Goal: Task Accomplishment & Management: Use online tool/utility

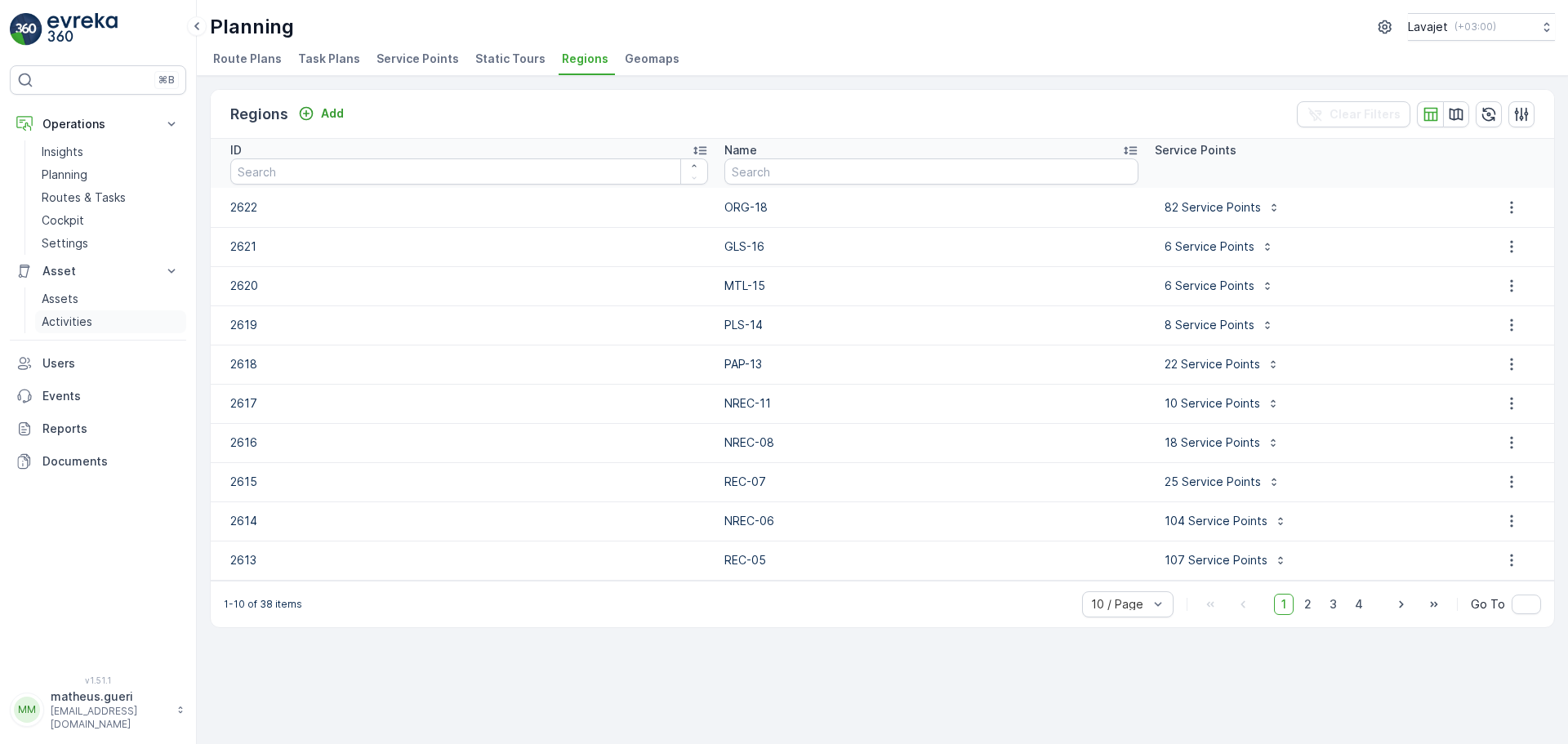
click at [69, 327] on p "Activities" at bounding box center [66, 322] width 51 height 17
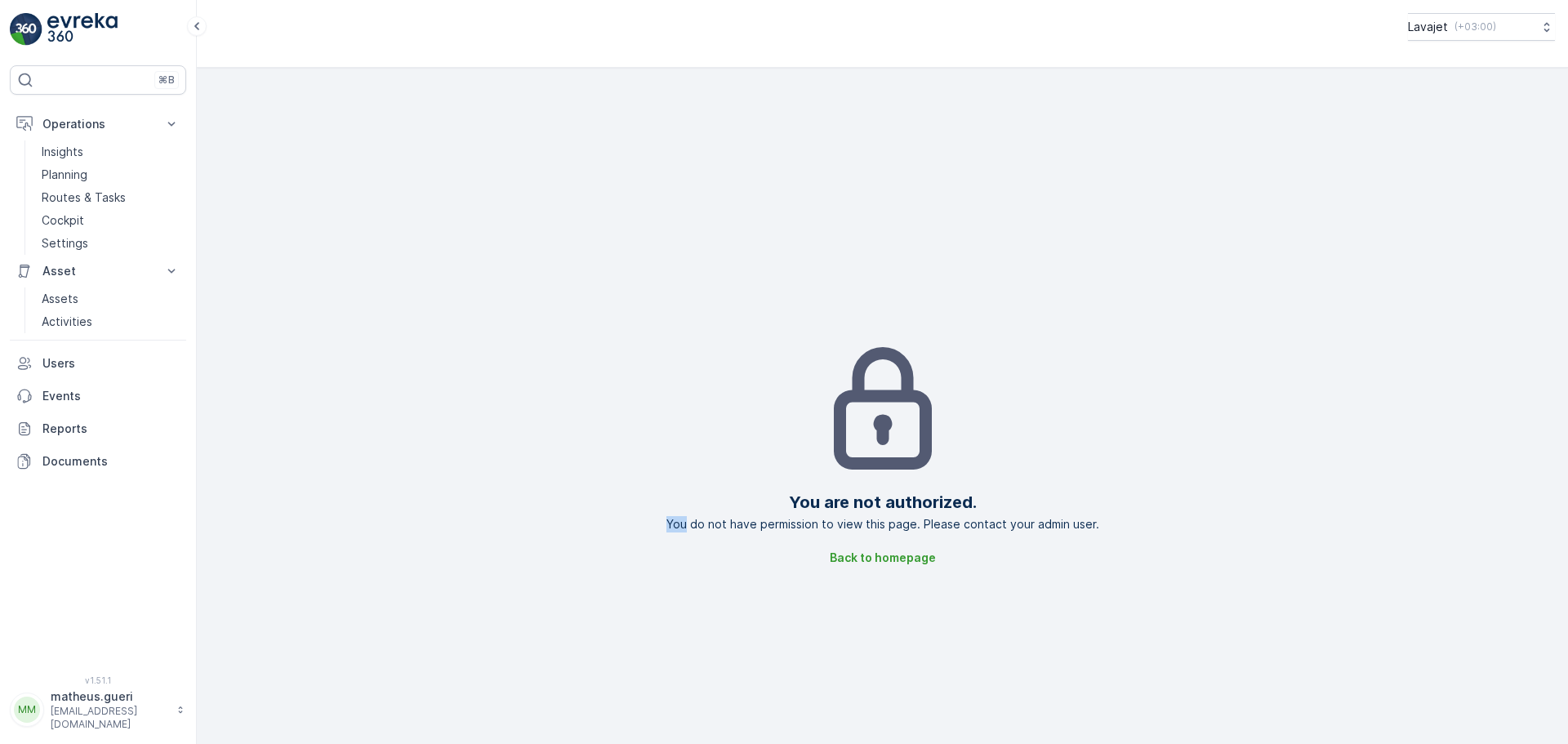
drag, startPoint x: 686, startPoint y: 526, endPoint x: 1116, endPoint y: 509, distance: 430.3
click at [1116, 509] on div "You are not authorized. You do not have permission to view this page. Please co…" at bounding box center [882, 453] width 1346 height 744
drag, startPoint x: 1093, startPoint y: 530, endPoint x: 474, endPoint y: 367, distance: 640.1
click at [1090, 530] on div "You are not authorized. You do not have permission to view this page. Please co…" at bounding box center [882, 453] width 1346 height 744
click at [86, 199] on p "Routes & Tasks" at bounding box center [83, 198] width 84 height 17
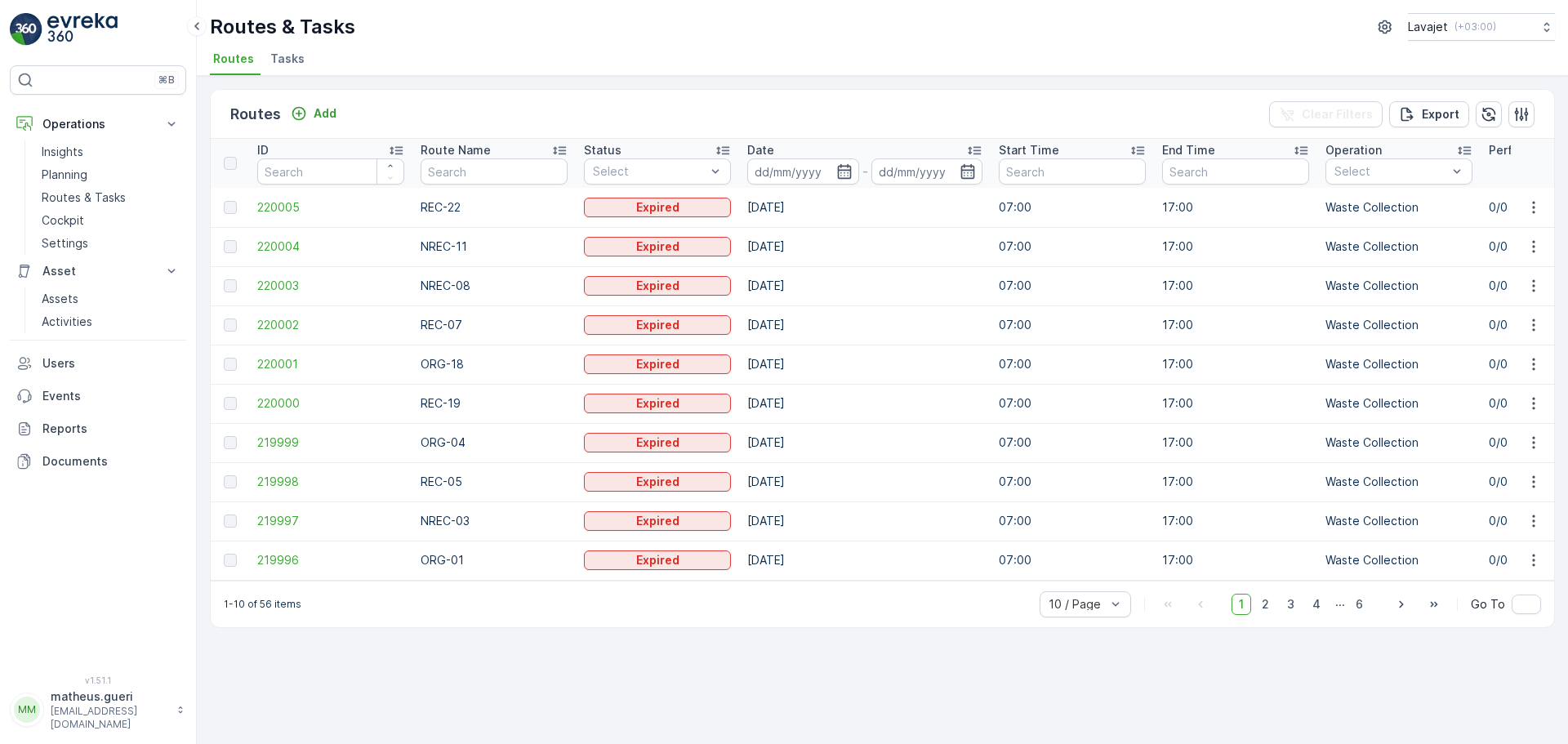
click at [289, 60] on span "Tasks" at bounding box center [287, 59] width 34 height 17
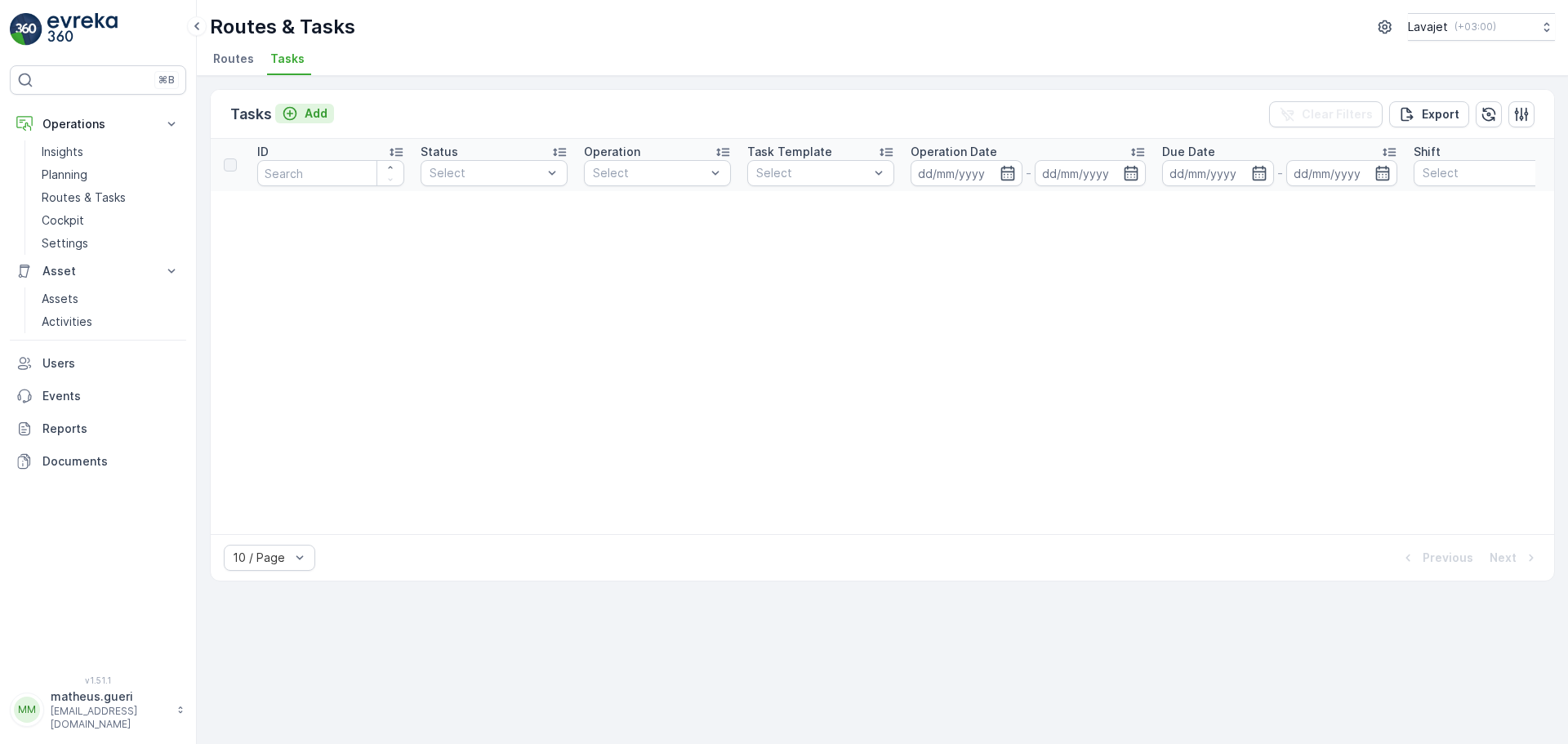
click at [291, 114] on icon "Add" at bounding box center [290, 114] width 14 height 14
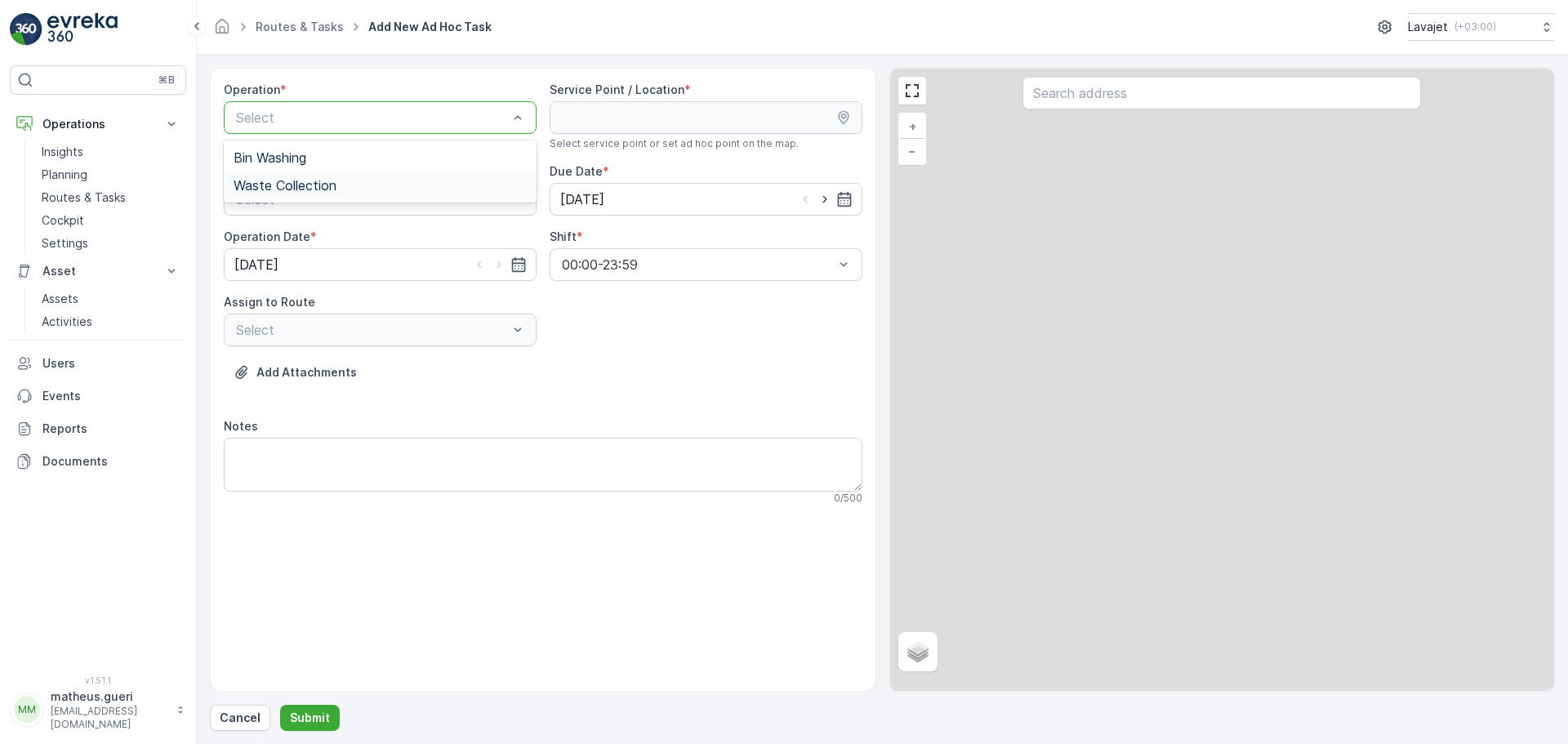
click at [334, 180] on span "Waste Collection" at bounding box center [285, 186] width 103 height 15
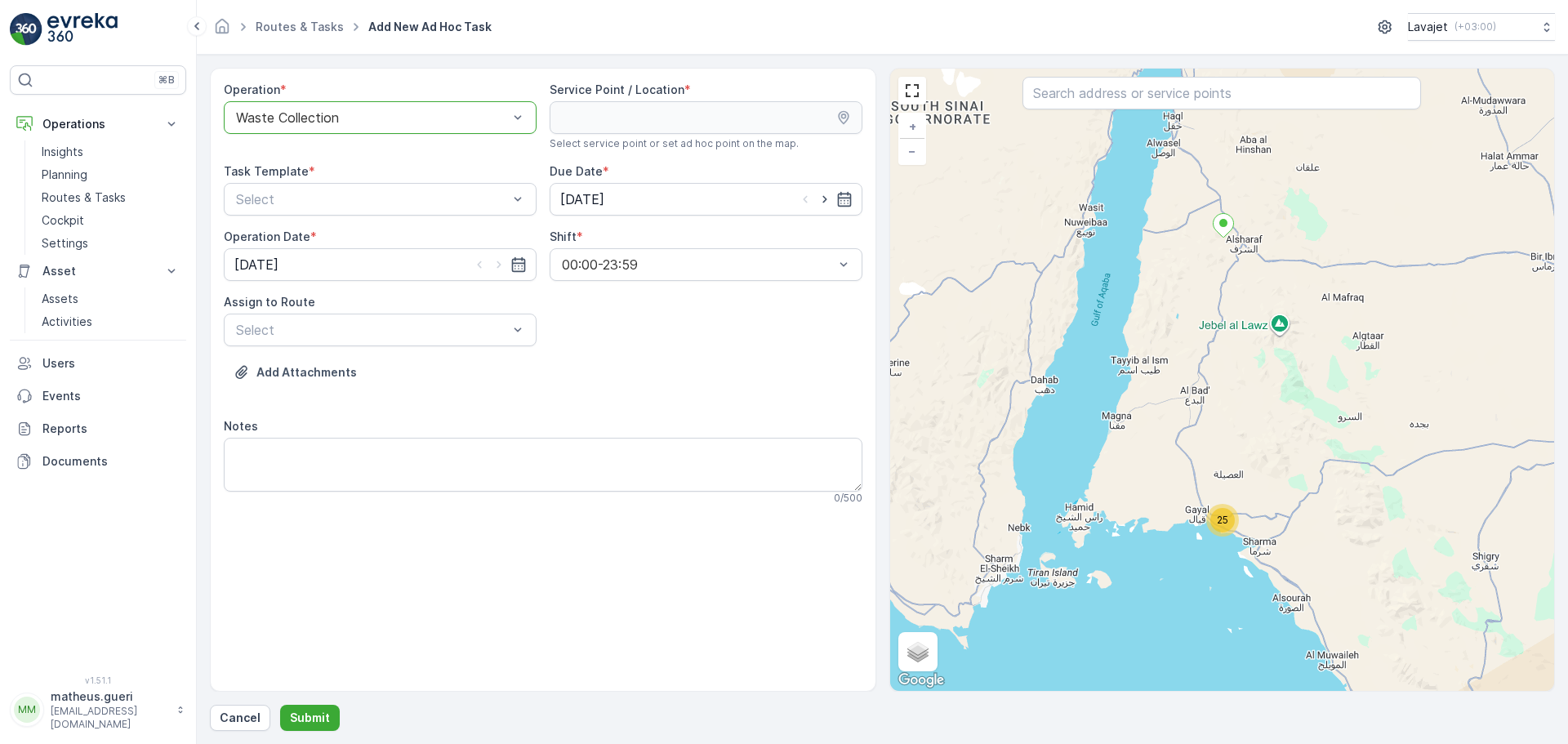
click at [607, 136] on div "Service Point / Location * Select service point or set ad hoc point on the map." at bounding box center [706, 116] width 313 height 68
click at [369, 211] on div "Select" at bounding box center [379, 198] width 313 height 32
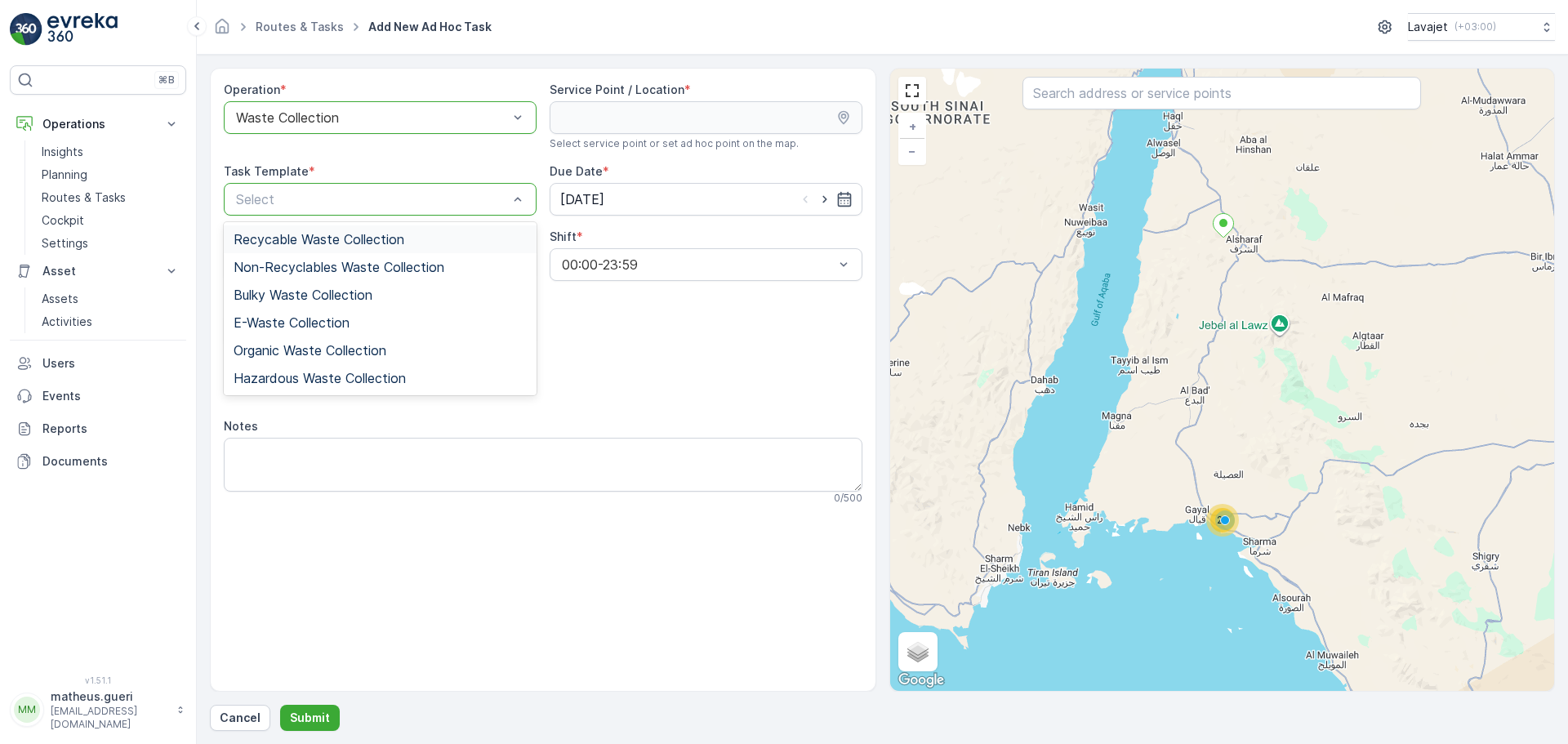
click at [309, 245] on span "Recycable Waste Collection" at bounding box center [318, 239] width 171 height 15
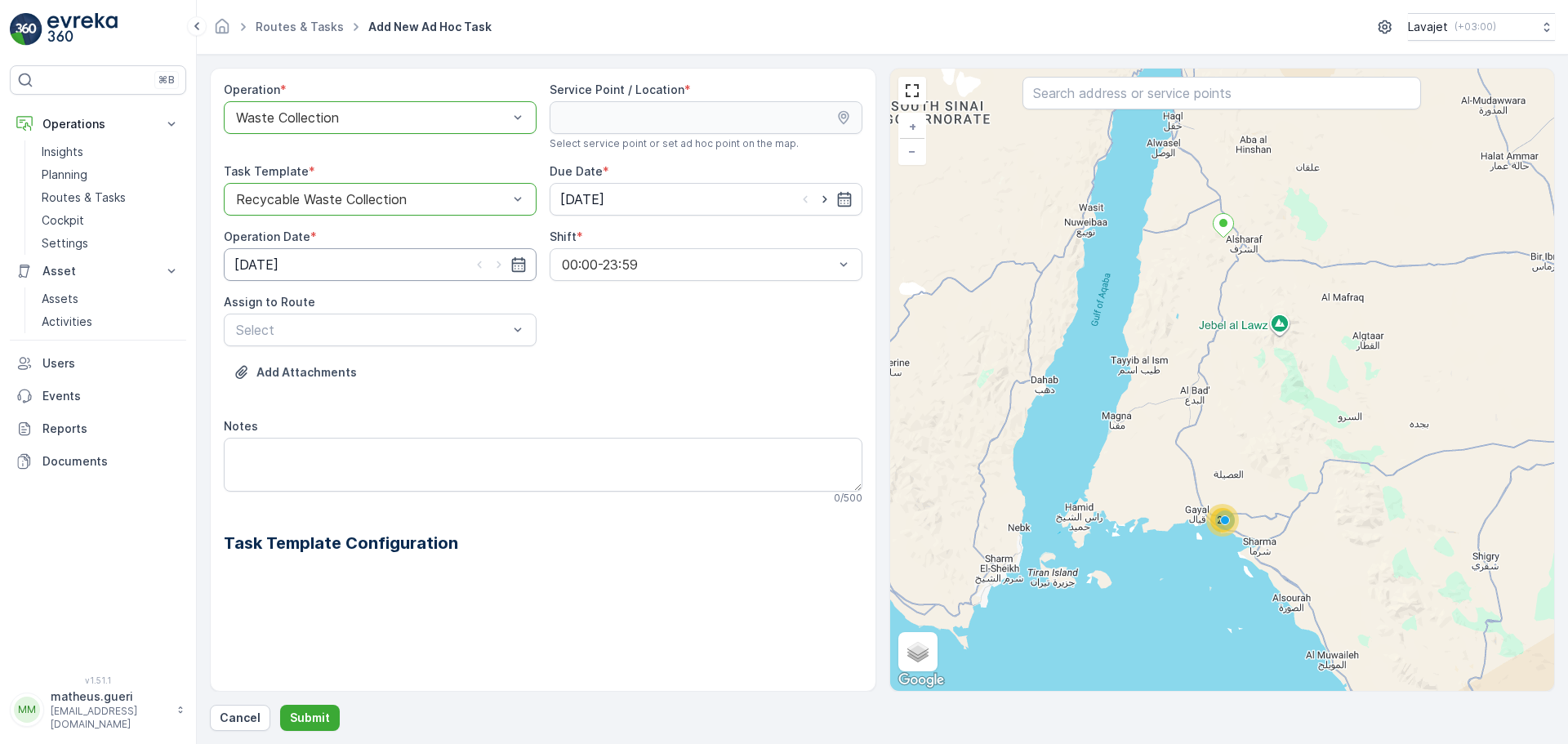
click at [459, 273] on input "[DATE]" at bounding box center [379, 264] width 313 height 32
click at [593, 317] on div "Operation * option Waste Collection, selected. Waste Collection Service Point /…" at bounding box center [543, 332] width 639 height 500
click at [607, 197] on input "[DATE]" at bounding box center [706, 198] width 313 height 32
click at [799, 331] on div "Operation * option Waste Collection, selected. Waste Collection Service Point /…" at bounding box center [543, 332] width 639 height 500
click at [705, 251] on div "00:00-23:59" at bounding box center [706, 264] width 313 height 32
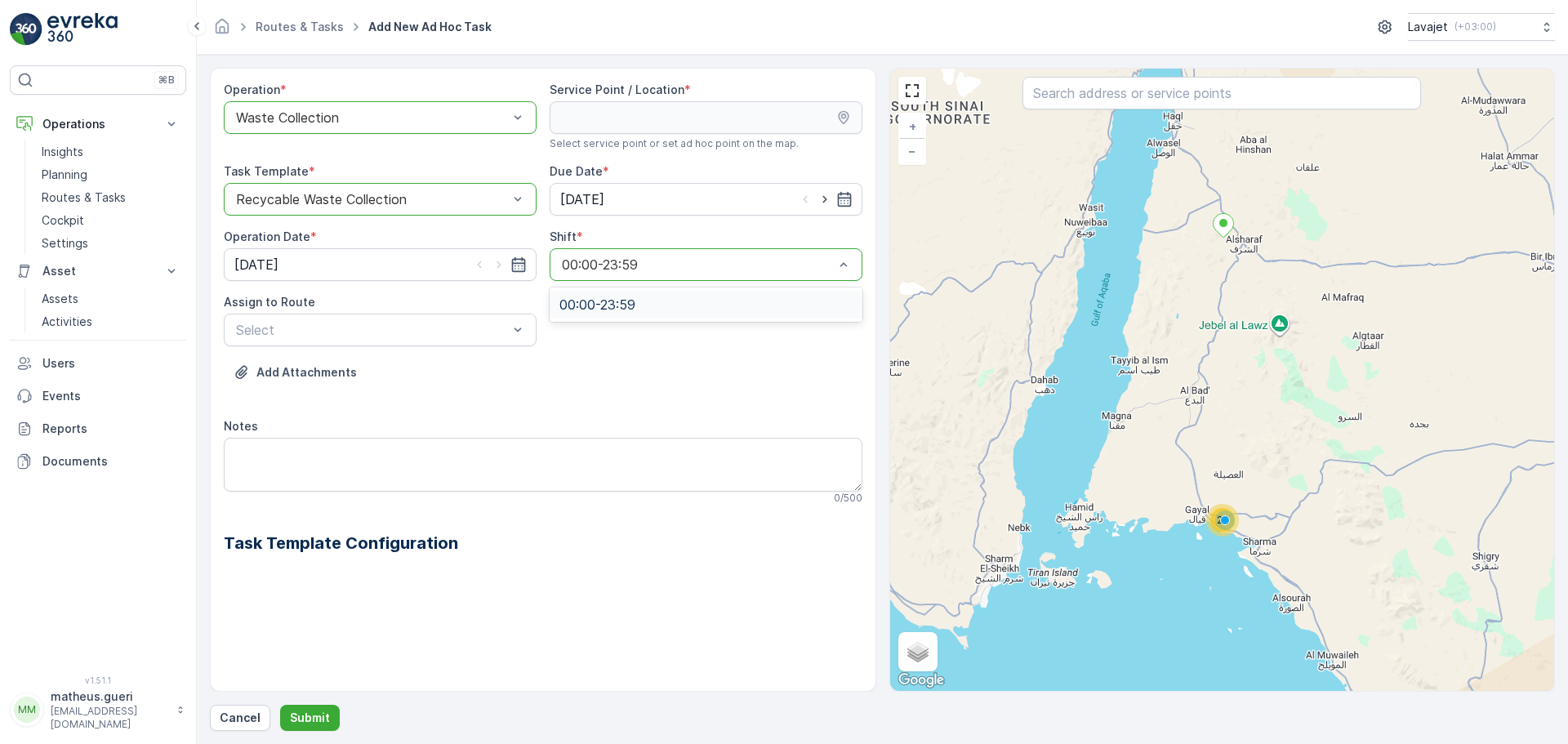
drag, startPoint x: 664, startPoint y: 382, endPoint x: 503, endPoint y: 353, distance: 163.6
click at [661, 383] on div "Add Attachments" at bounding box center [543, 382] width 639 height 46
click at [407, 323] on div at bounding box center [372, 330] width 275 height 15
click at [271, 456] on textarea "Notes" at bounding box center [543, 464] width 639 height 54
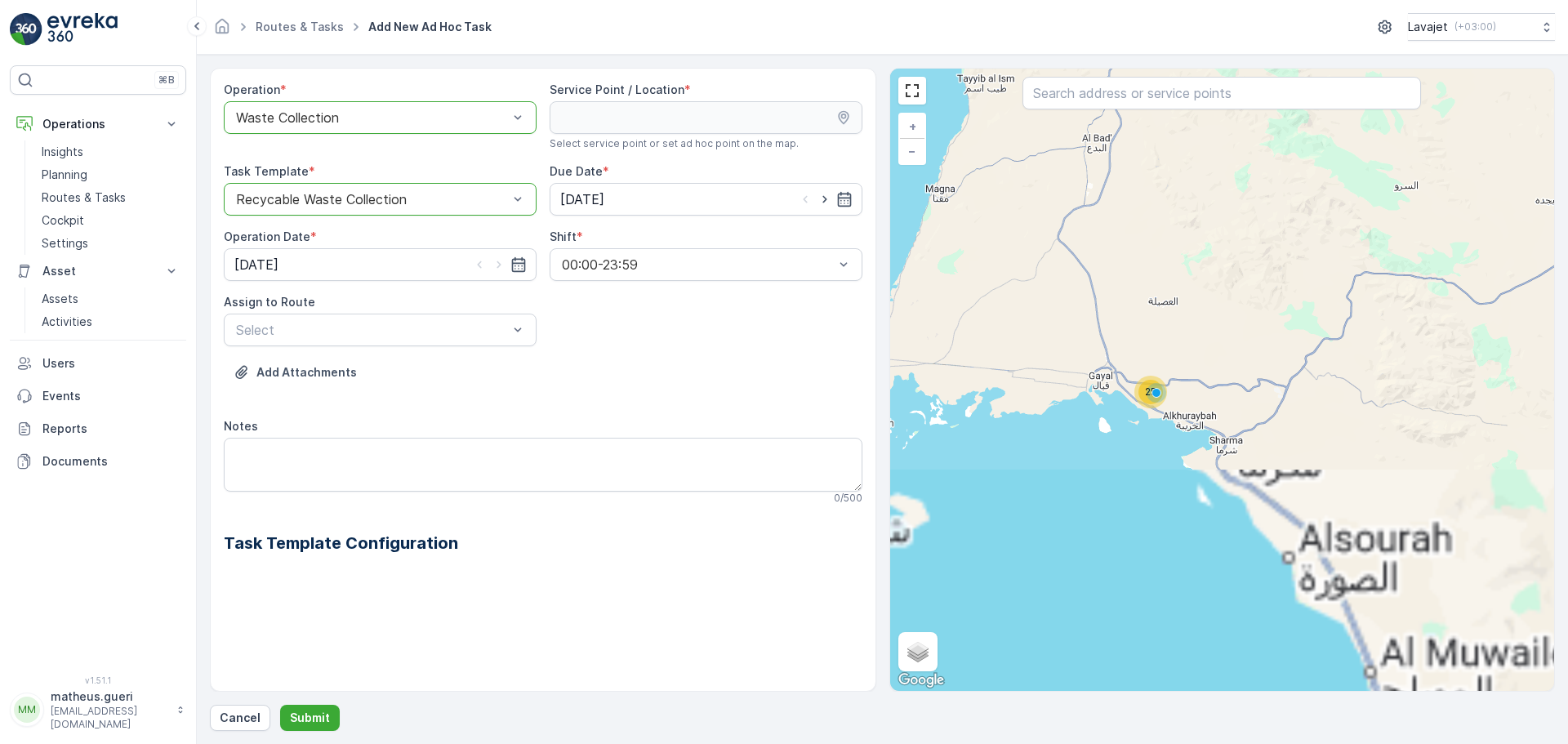
drag, startPoint x: 1143, startPoint y: 315, endPoint x: 1144, endPoint y: 439, distance: 124.0
click at [1171, 396] on div "25 + − Satellite Roadmap Terrain Hybrid Leaflet Keyboard shortcuts Map Data Map…" at bounding box center [1223, 379] width 664 height 622
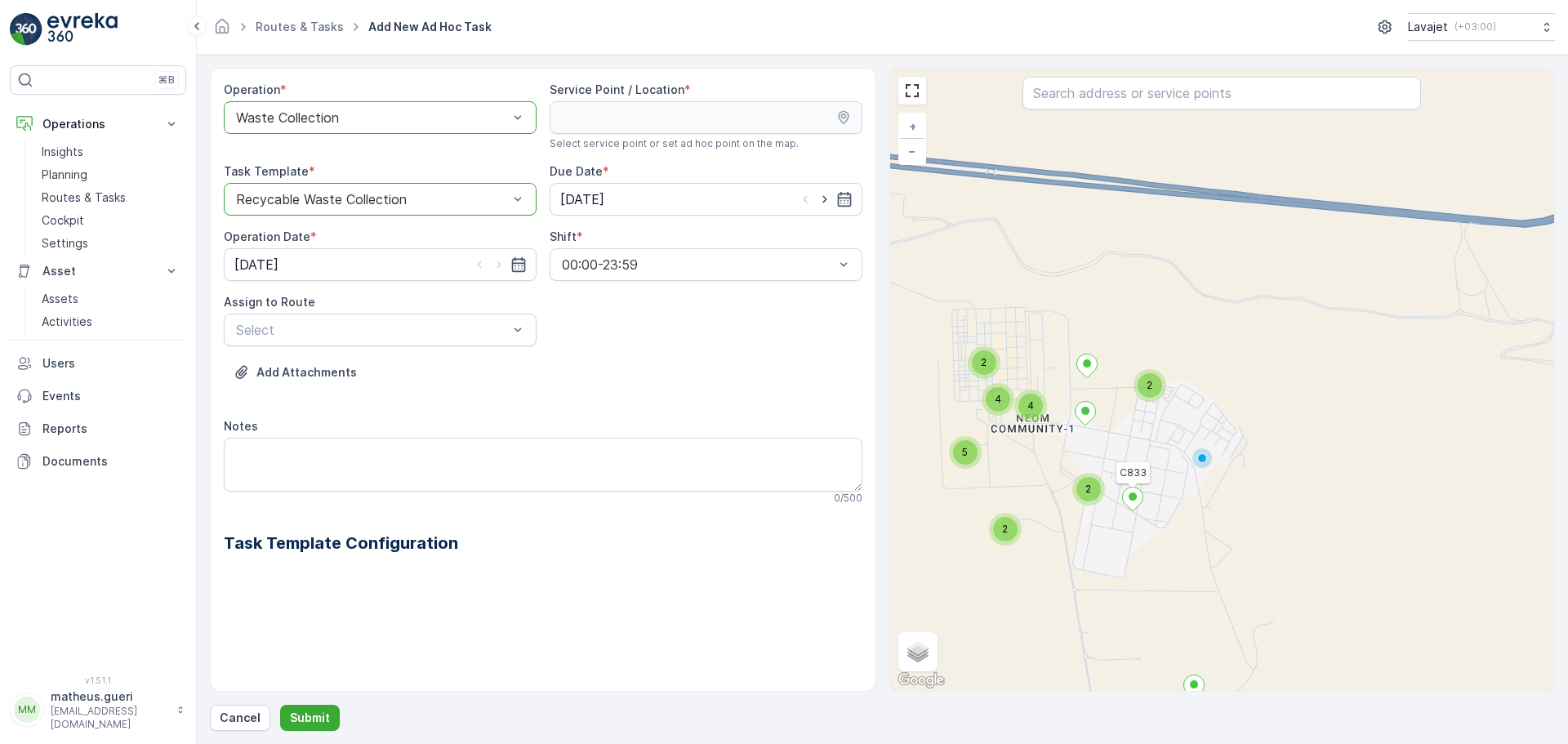
click at [1132, 501] on icon at bounding box center [1132, 499] width 20 height 24
click at [298, 223] on div "Operation * option Waste Collection, selected. Waste Collection Service Point /…" at bounding box center [543, 332] width 639 height 500
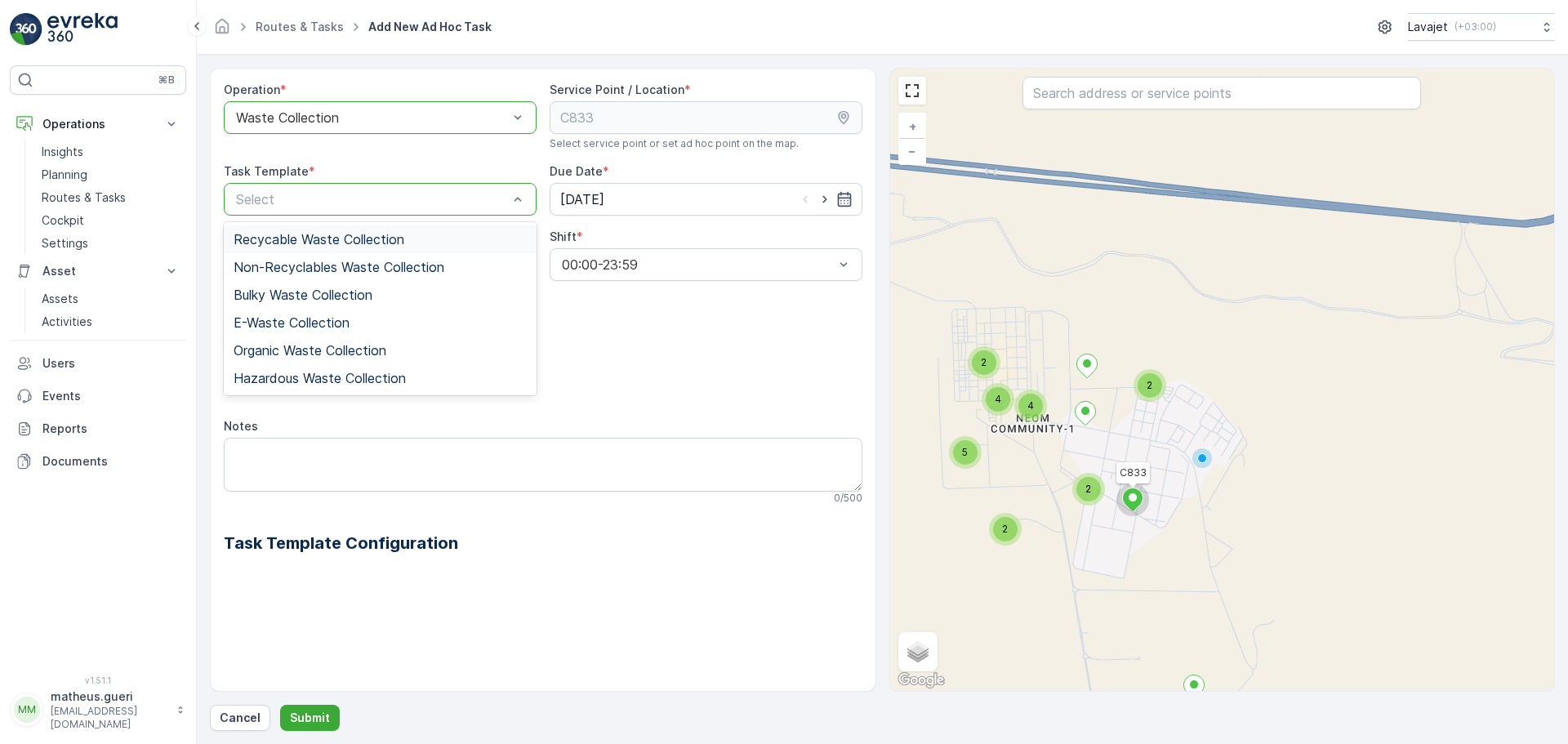
click at [298, 211] on div "Select" at bounding box center [379, 198] width 313 height 32
click at [333, 245] on span "Recycable Waste Collection" at bounding box center [318, 239] width 171 height 15
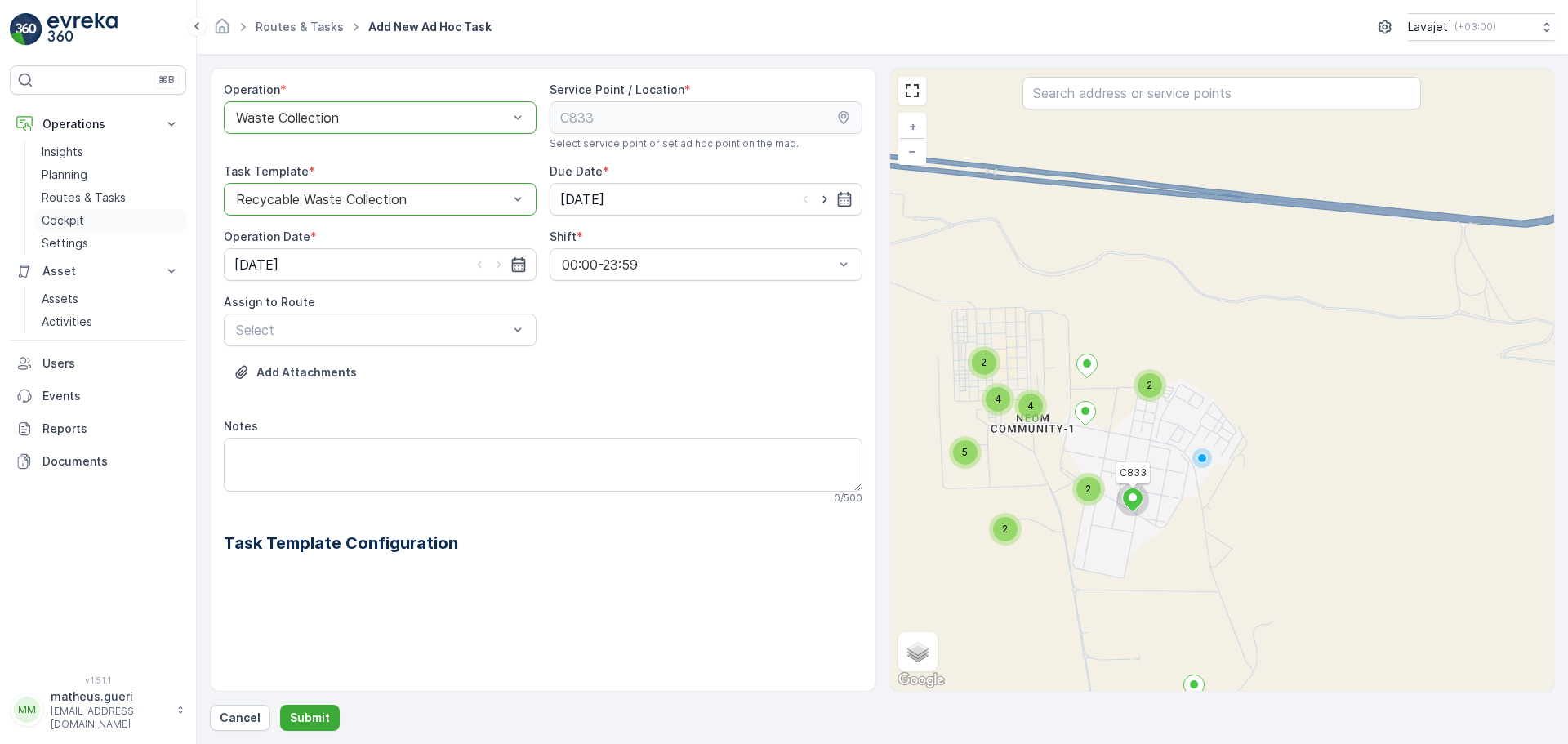
click at [81, 221] on p "Cockpit" at bounding box center [63, 221] width 42 height 17
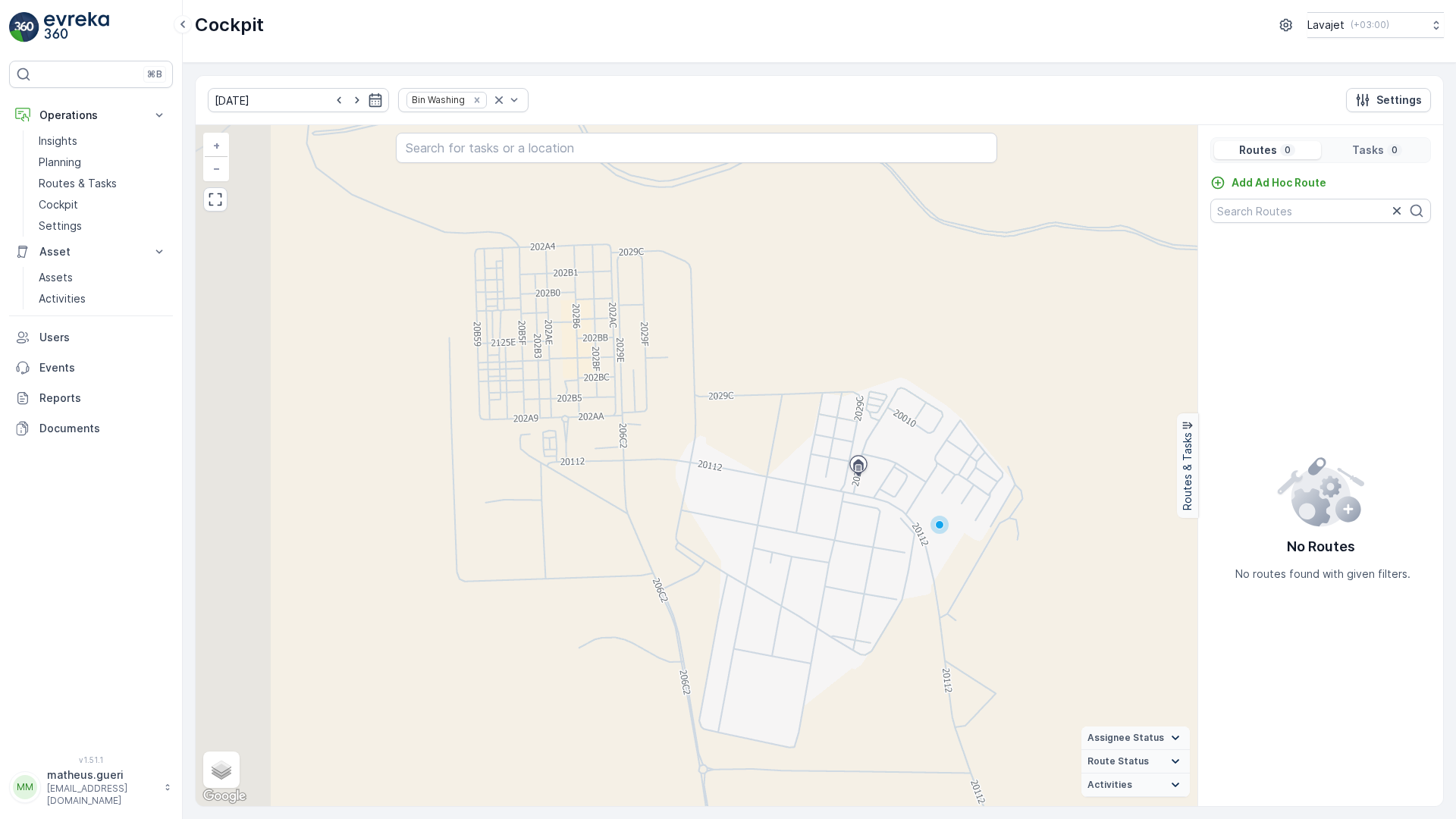
drag, startPoint x: 643, startPoint y: 501, endPoint x: 715, endPoint y: 485, distance: 73.8
click at [716, 486] on div "+ − Satellite Roadmap Terrain Hybrid Leaflet Keyboard shortcuts Map Data Map da…" at bounding box center [696, 465] width 1002 height 681
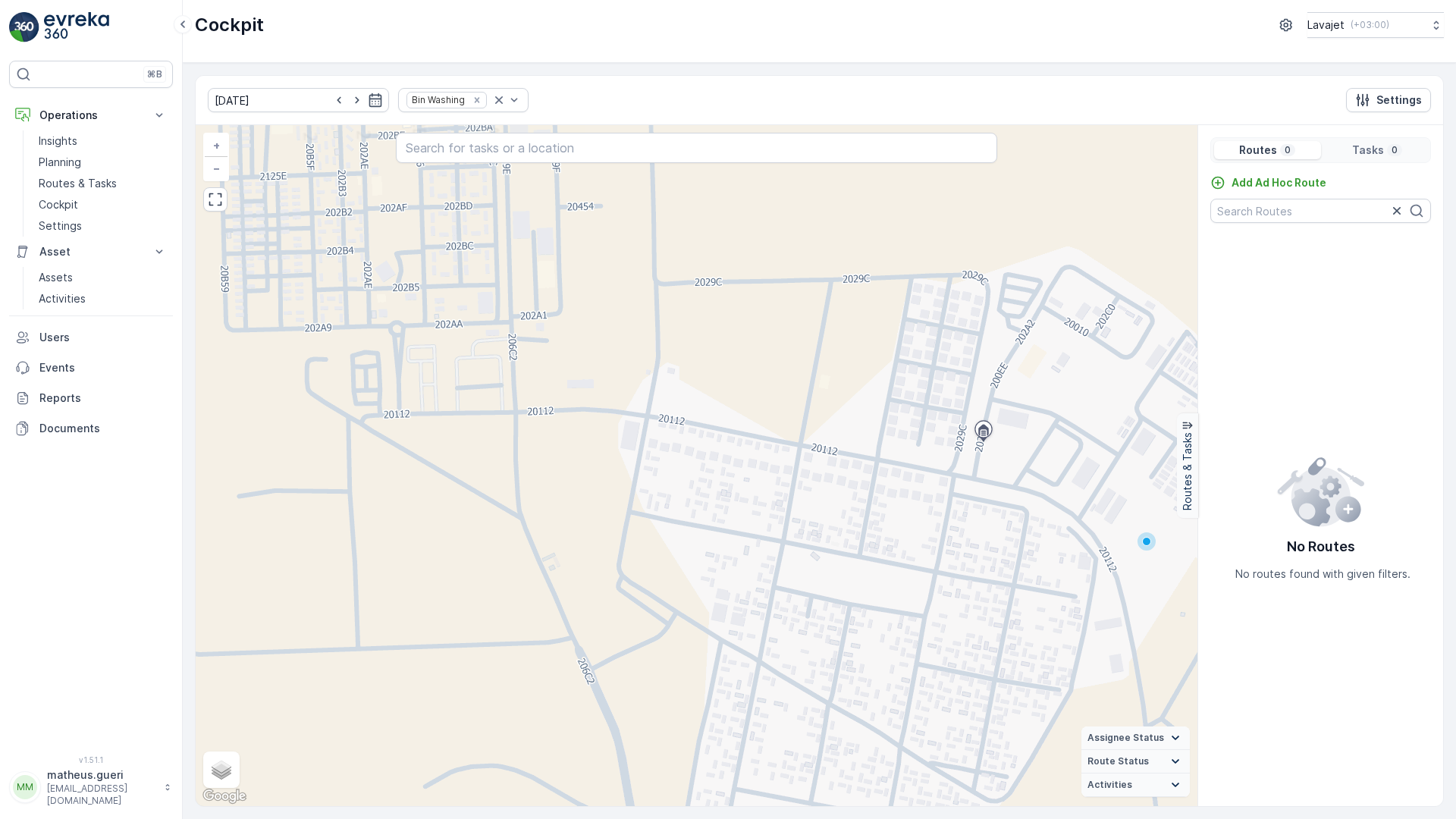
drag, startPoint x: 718, startPoint y: 428, endPoint x: 696, endPoint y: 457, distance: 36.4
click at [695, 457] on div "+ − Satellite Roadmap Terrain Hybrid Leaflet Keyboard shortcuts Map Data Map da…" at bounding box center [696, 465] width 1002 height 681
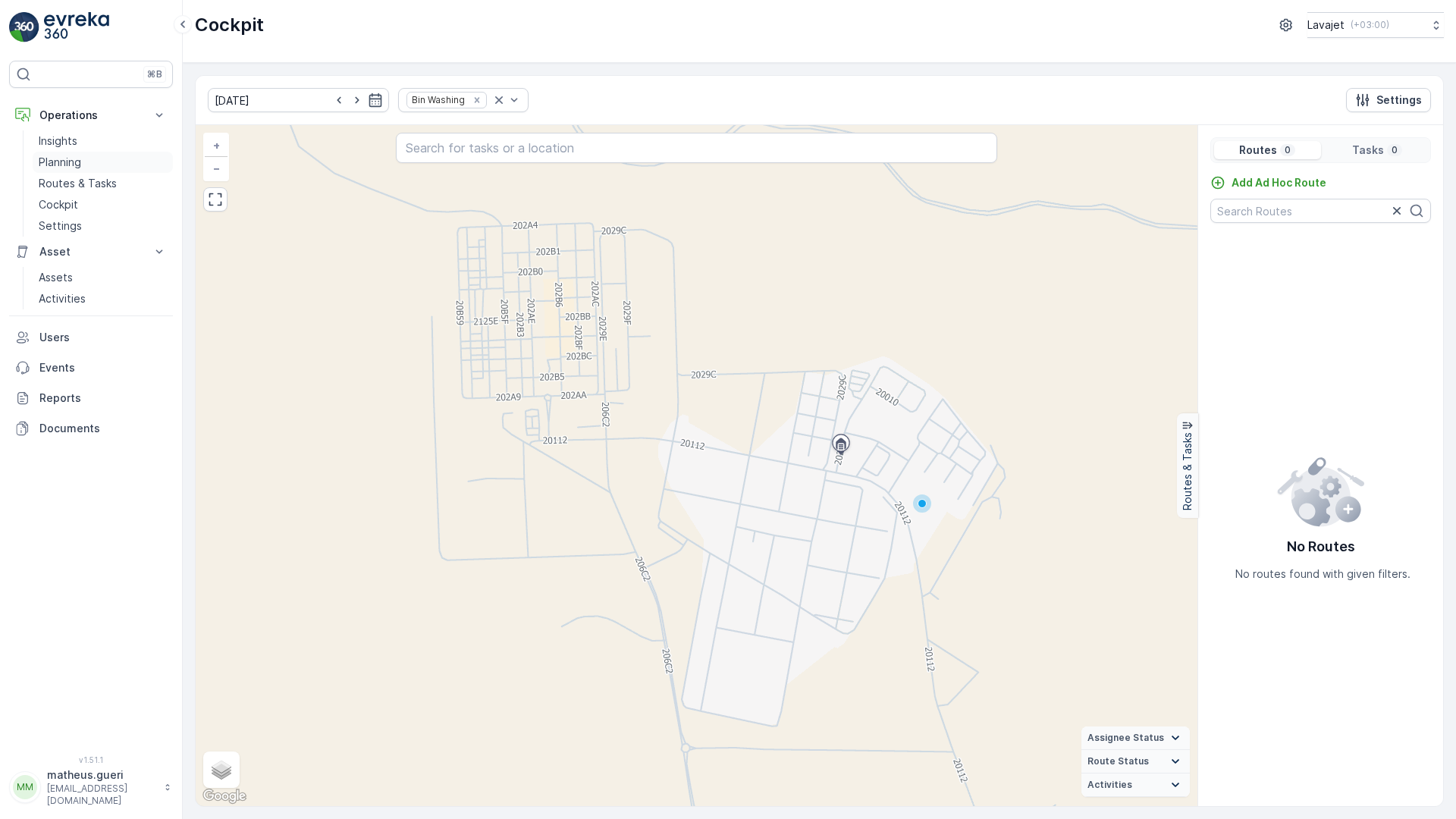
click at [62, 164] on p "Planning" at bounding box center [60, 163] width 43 height 15
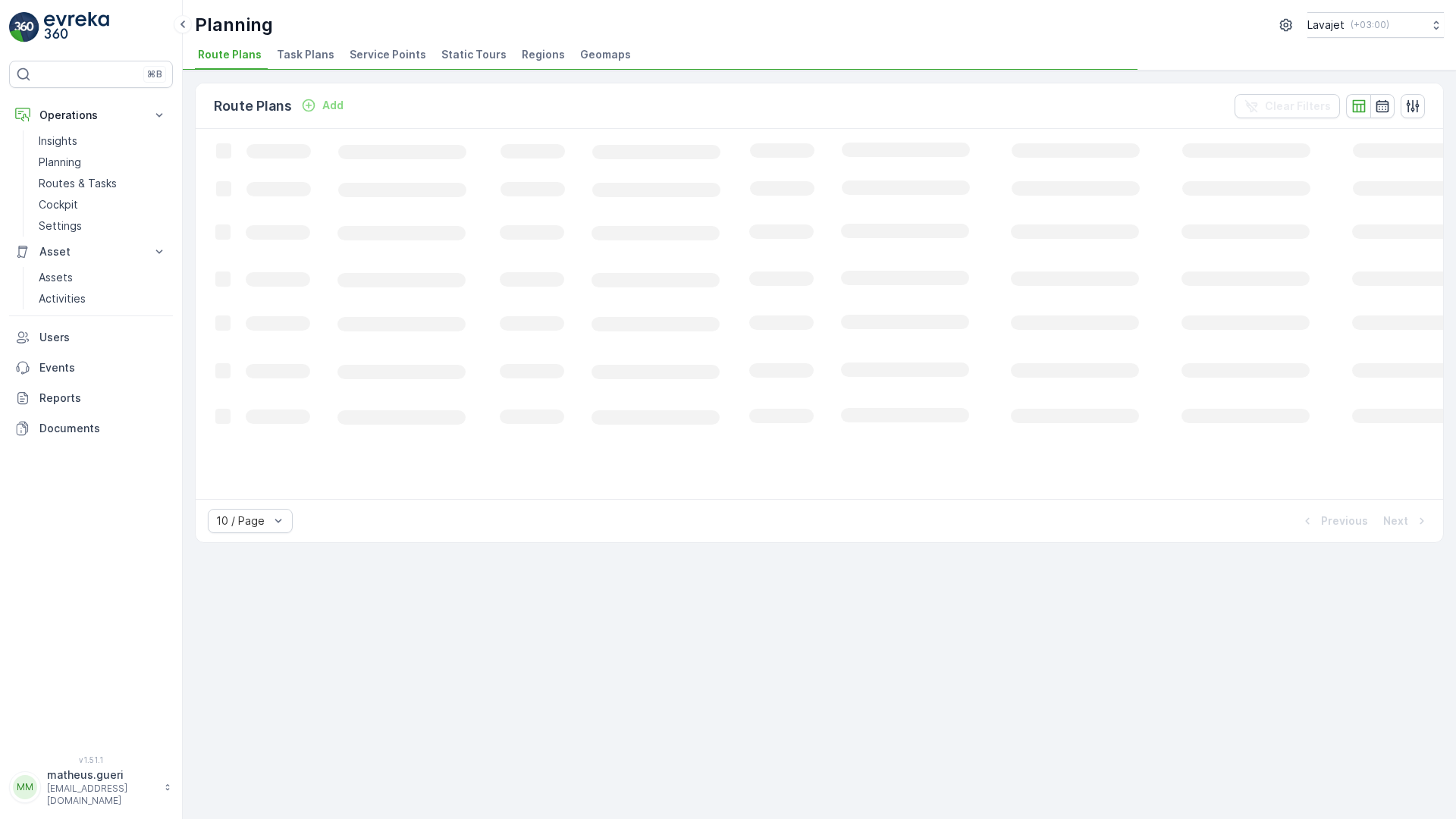
click at [366, 56] on span "Service Points" at bounding box center [387, 55] width 76 height 15
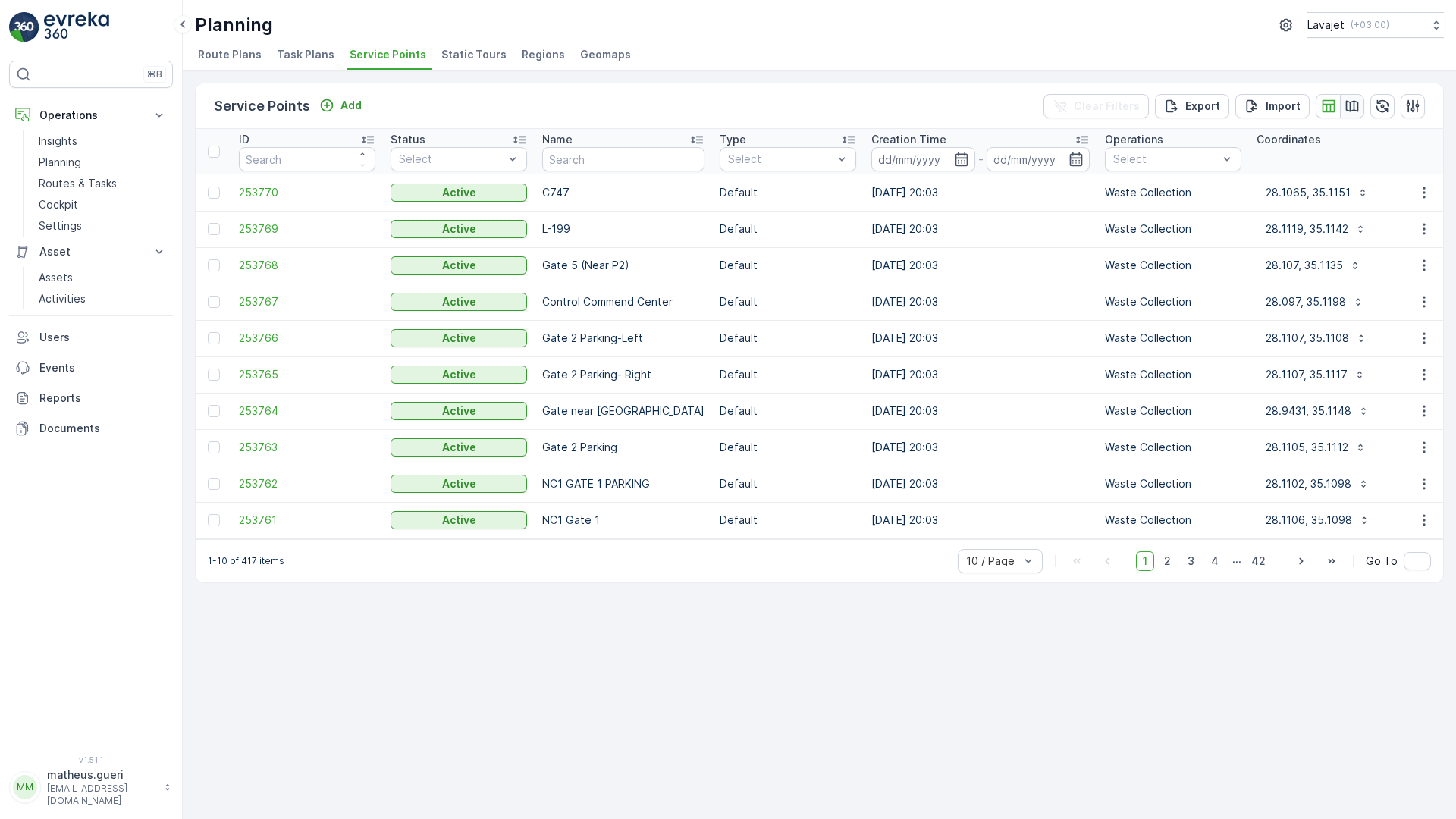
click at [1352, 111] on icon "button" at bounding box center [1352, 106] width 15 height 15
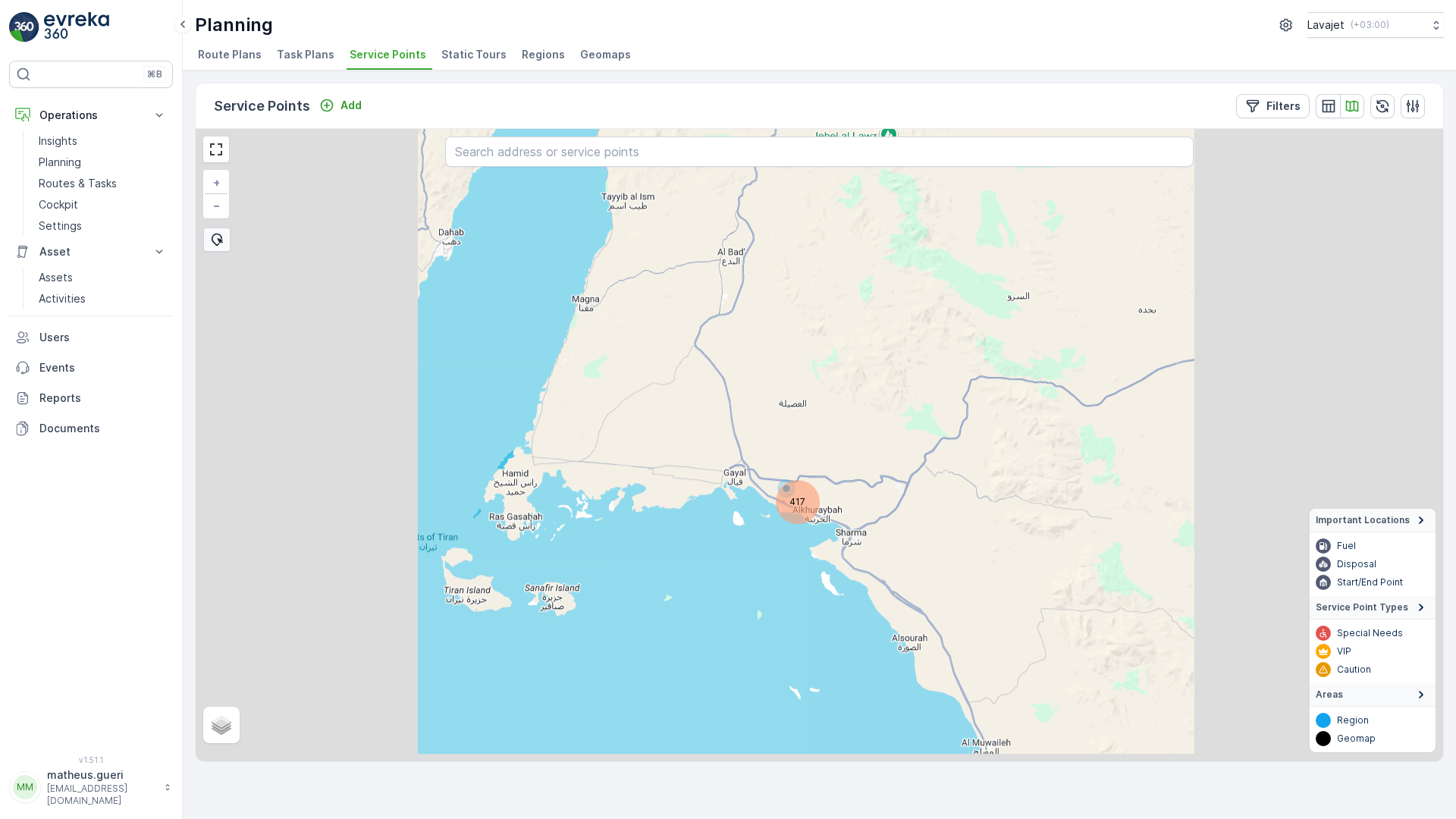
drag, startPoint x: 881, startPoint y: 675, endPoint x: 846, endPoint y: 449, distance: 228.7
click at [846, 449] on div "417 + − Satellite Roadmap Terrain Hybrid Leaflet Important Locations Fuel Dispo…" at bounding box center [819, 445] width 1248 height 632
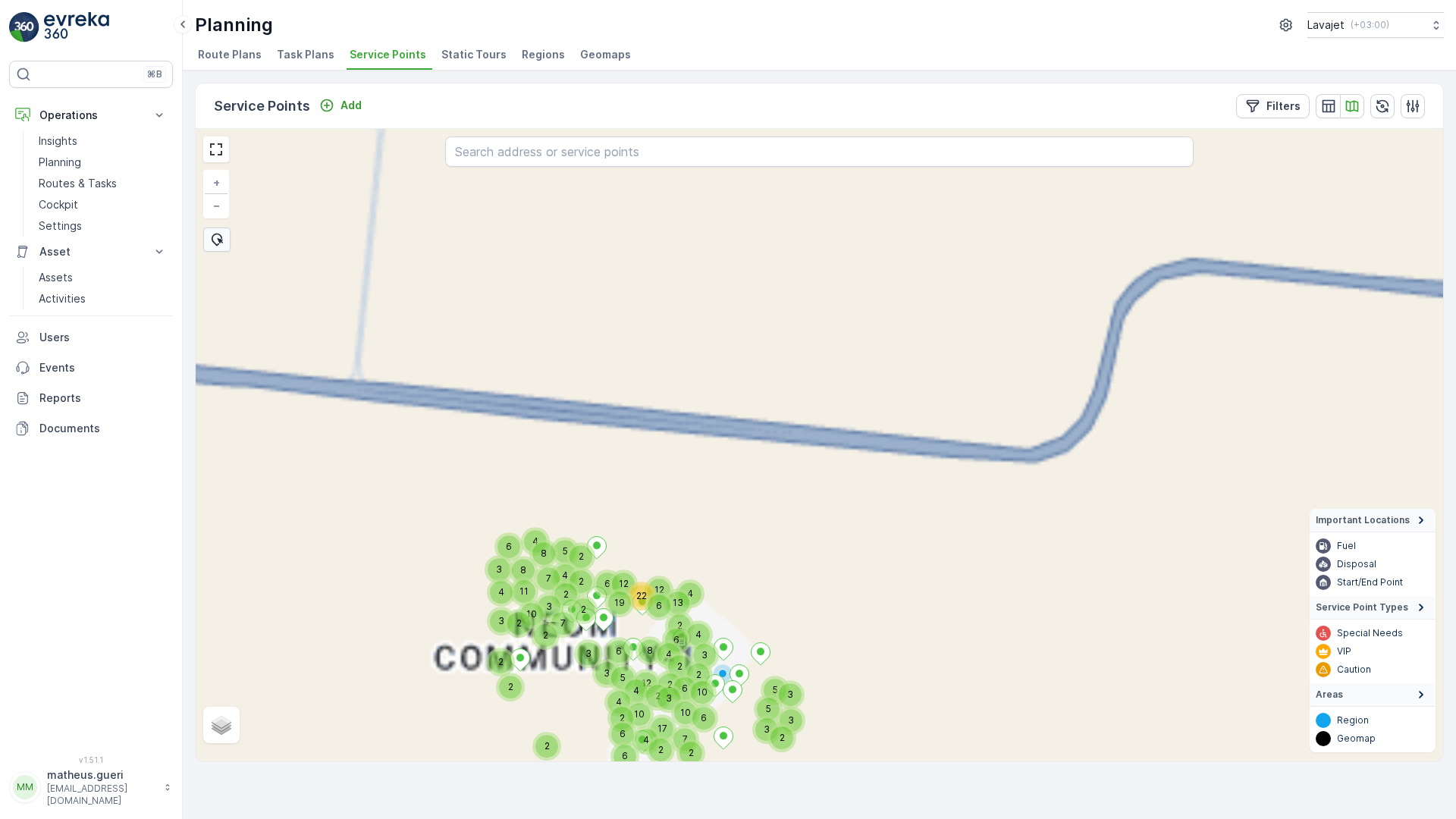
drag, startPoint x: 709, startPoint y: 506, endPoint x: 887, endPoint y: 278, distance: 289.3
click at [887, 278] on div "2 22 4 12 6 8 2 12 2 17 2 3 4 6 2 13 2 6 7 10 2 4 2 4 10 3 6 5 3 5 3 2 3 5 2 4 …" at bounding box center [819, 445] width 1248 height 632
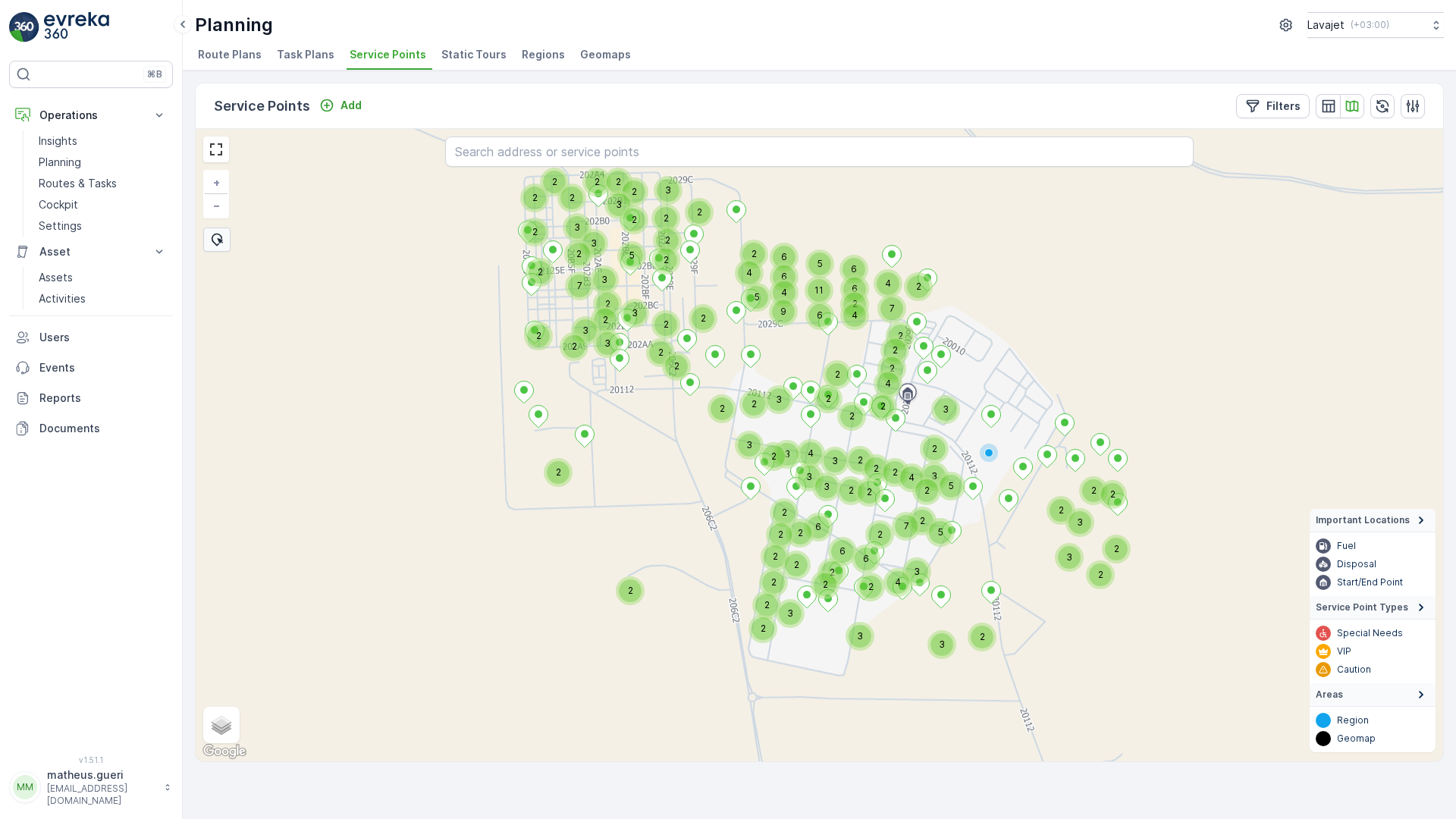
drag, startPoint x: 914, startPoint y: 294, endPoint x: 936, endPoint y: 254, distance: 45.7
click at [936, 254] on div "2 2 2 2 2 3 2 3 3 2 2 2 2 3 2 2 2 2 2 3 2 2 7 2 3 6 2 2 6 2 5 3 2 2 4 6 3 3 2 2…" at bounding box center [819, 445] width 1248 height 632
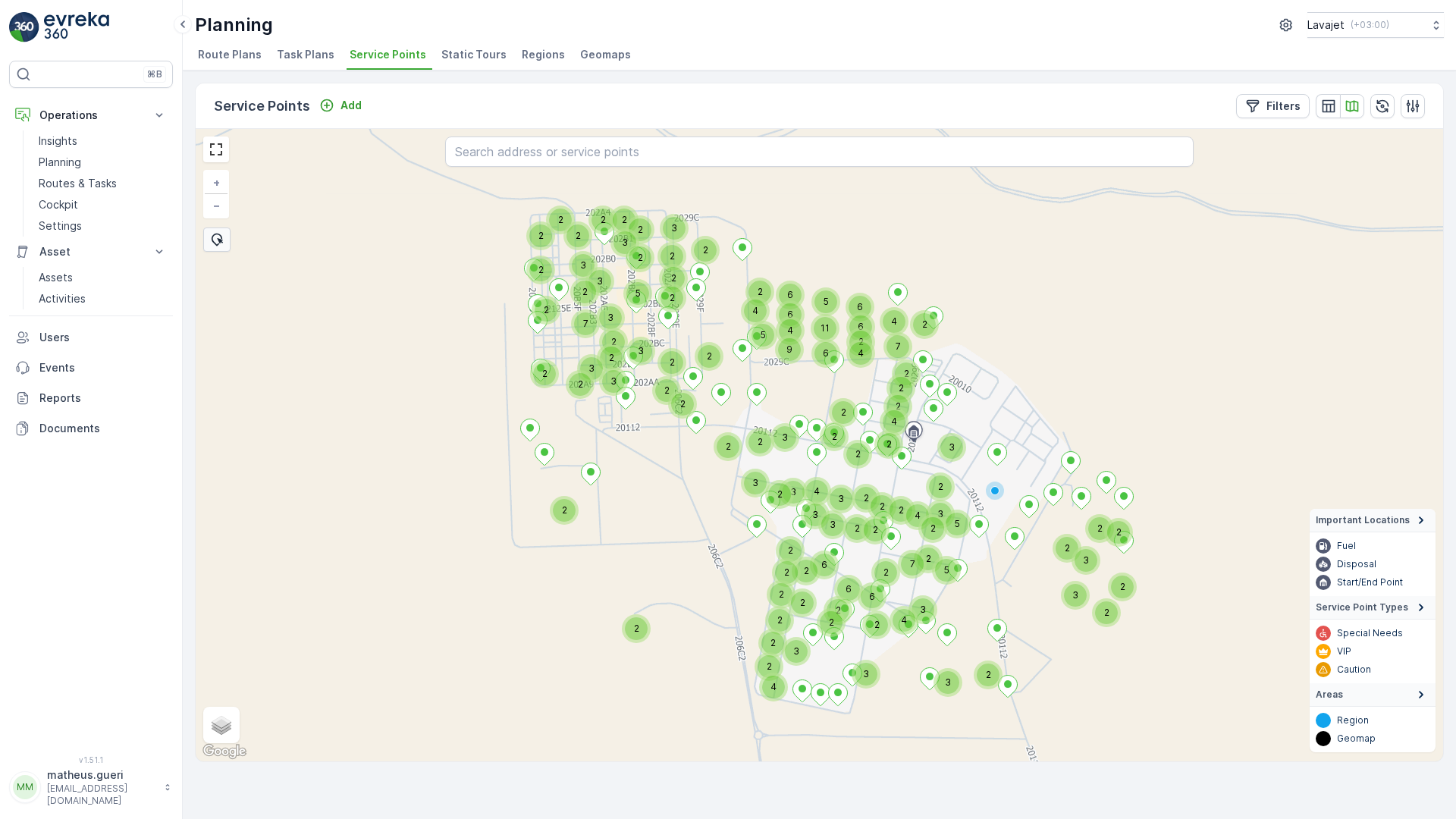
drag, startPoint x: 1006, startPoint y: 280, endPoint x: 992, endPoint y: 328, distance: 50.0
click at [992, 328] on div "2 2 2 2 2 3 2 3 3 2 2 2 2 3 2 2 2 2 2 3 2 2 7 2 3 6 2 2 6 2 5 3 2 2 4 6 3 3 2 2…" at bounding box center [819, 445] width 1248 height 632
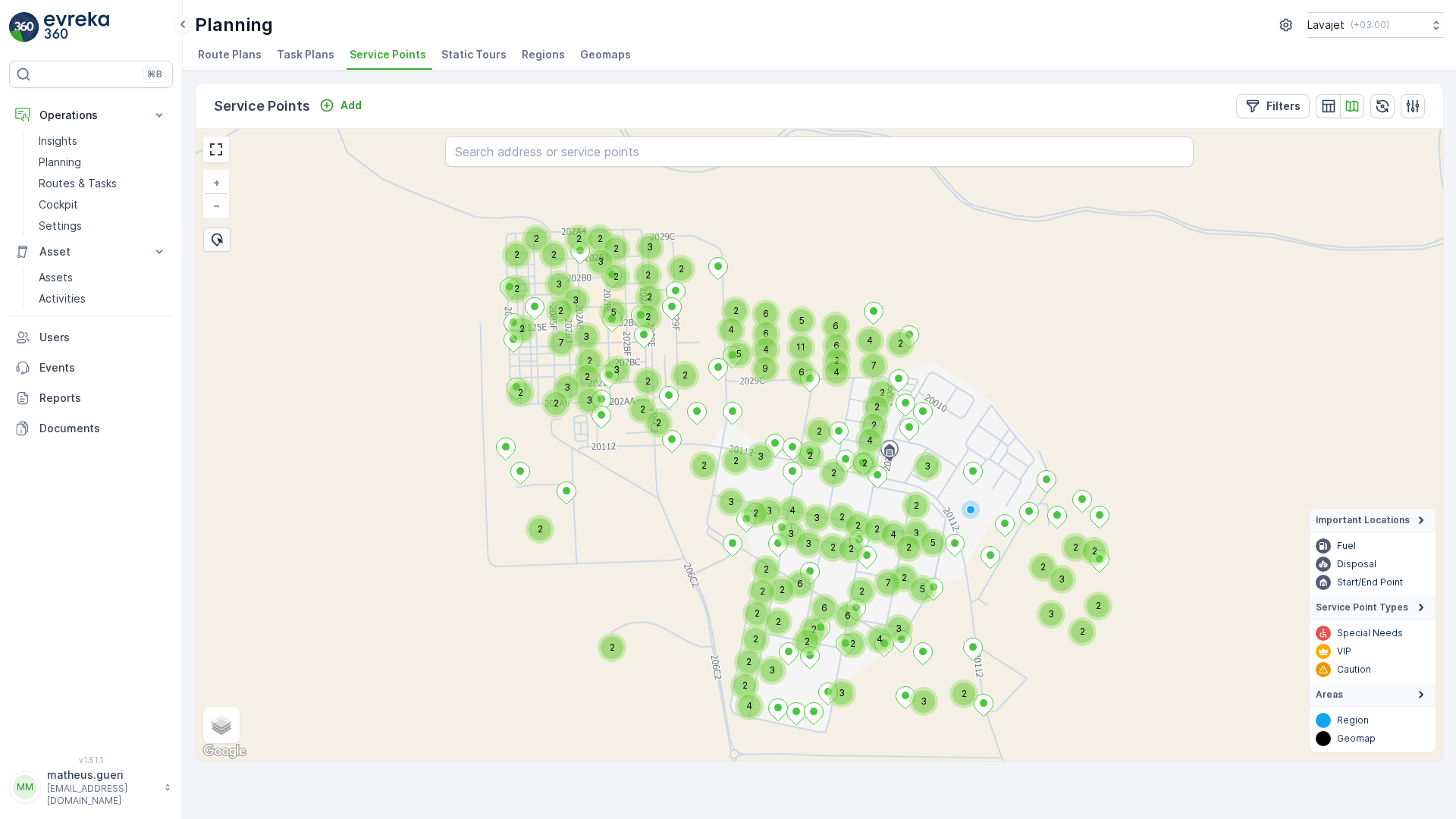
drag, startPoint x: 973, startPoint y: 351, endPoint x: 974, endPoint y: 377, distance: 26.0
click at [974, 377] on div "2 2 2 2 2 2 2 2 2 2 4 3 2 4 2 2 2 2 2 3 2 2 7 3 6 2 2 6 2 5 3 3 2 2 4 6 2 3 3 2…" at bounding box center [819, 445] width 1248 height 632
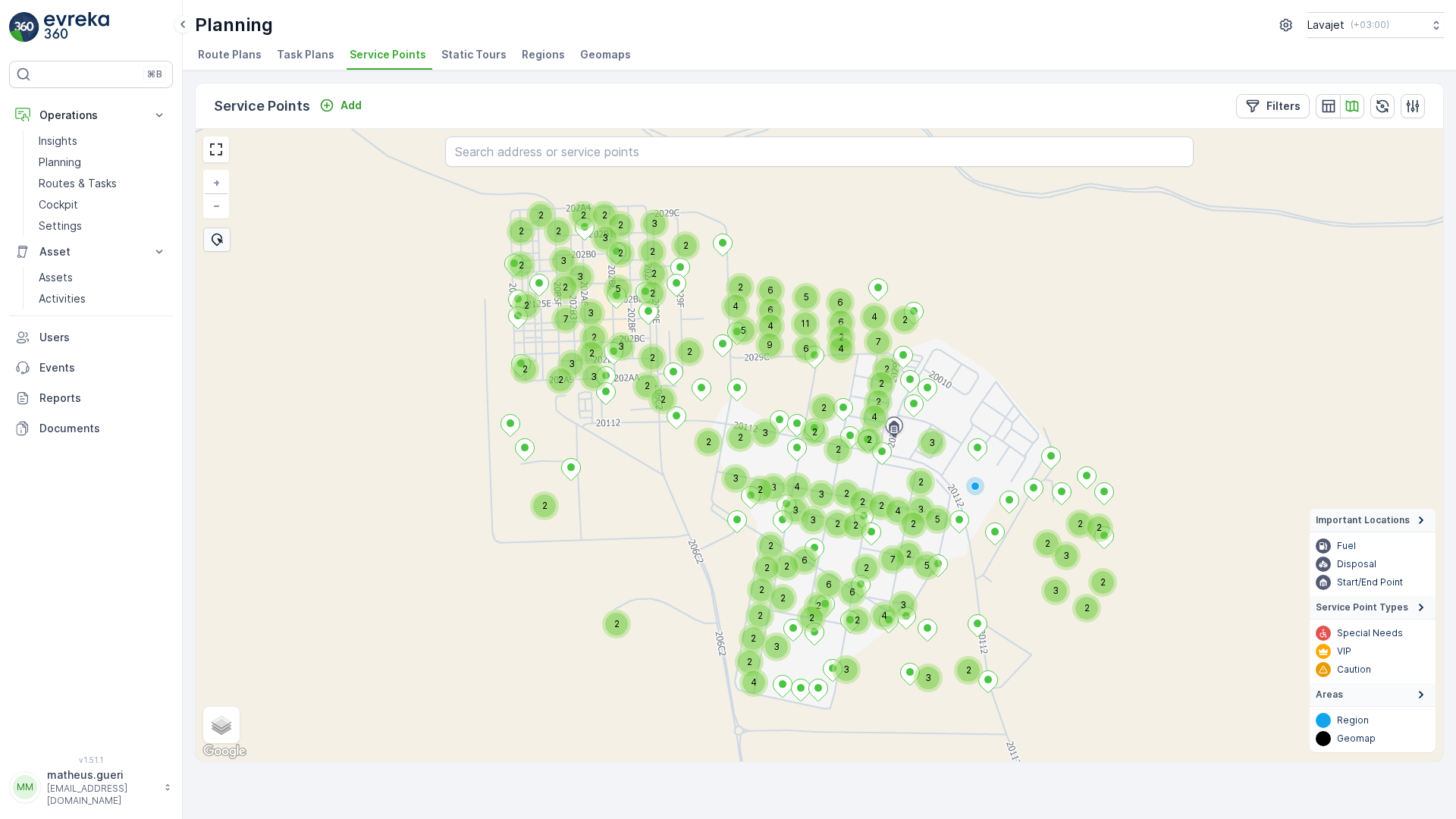
drag, startPoint x: 974, startPoint y: 377, endPoint x: 980, endPoint y: 344, distance: 33.5
click at [980, 344] on div "2 2 2 2 2 2 2 2 2 2 4 3 2 4 2 2 2 2 2 3 2 2 7 3 6 2 2 6 2 5 3 3 2 2 4 6 2 3 3 2…" at bounding box center [819, 445] width 1248 height 632
click at [1418, 520] on icon at bounding box center [1421, 519] width 16 height 16
click at [1374, 616] on summary "Service Point Types" at bounding box center [1372, 607] width 126 height 23
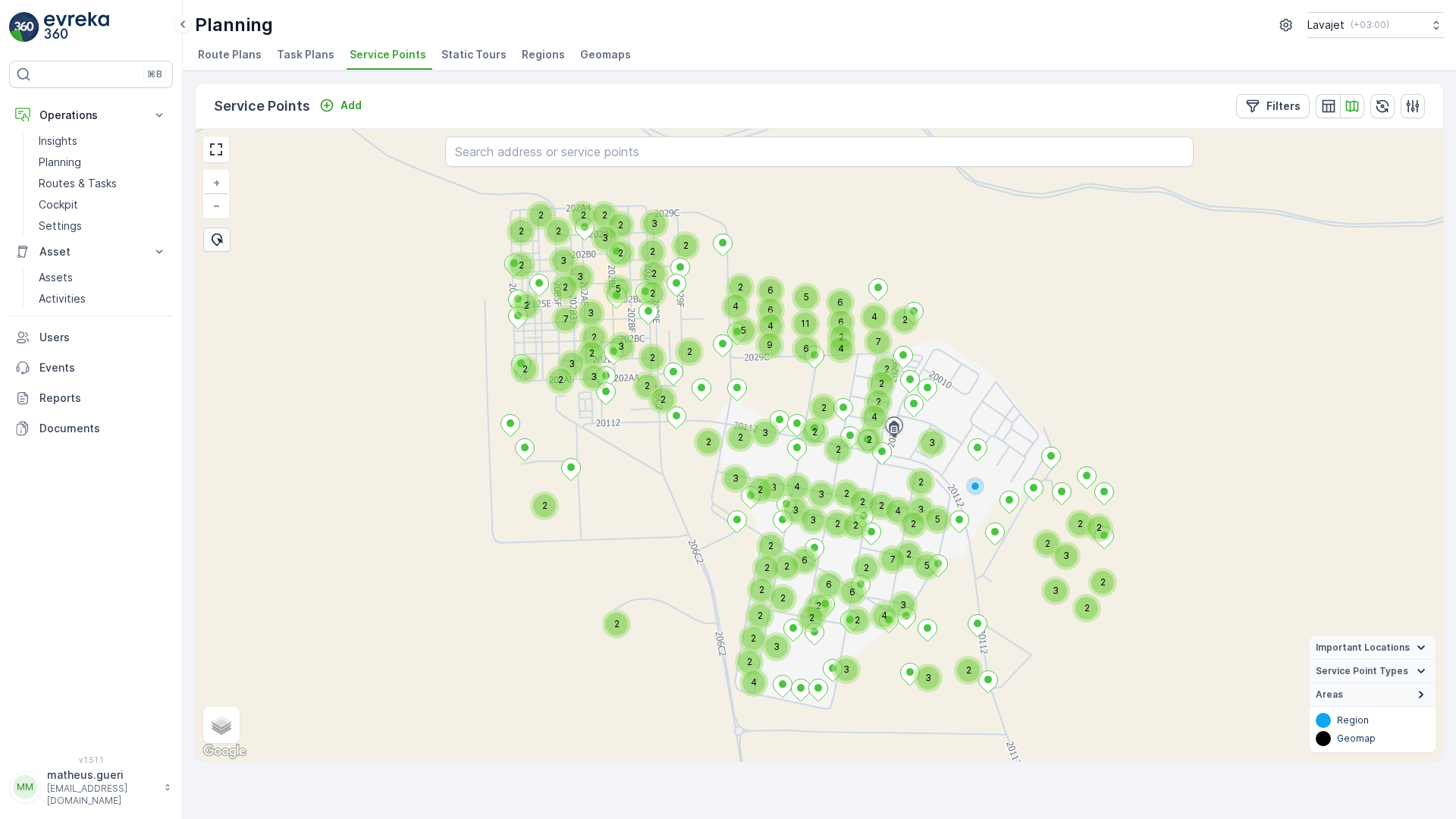
click at [1370, 690] on summary "Areas" at bounding box center [1372, 694] width 126 height 23
click at [1386, 690] on summary "Areas" at bounding box center [1372, 739] width 126 height 23
click at [1375, 684] on summary "Areas" at bounding box center [1372, 694] width 126 height 23
click at [1380, 690] on summary "Areas" at bounding box center [1372, 739] width 126 height 23
click at [1368, 670] on span "Service Point Types" at bounding box center [1362, 671] width 93 height 12
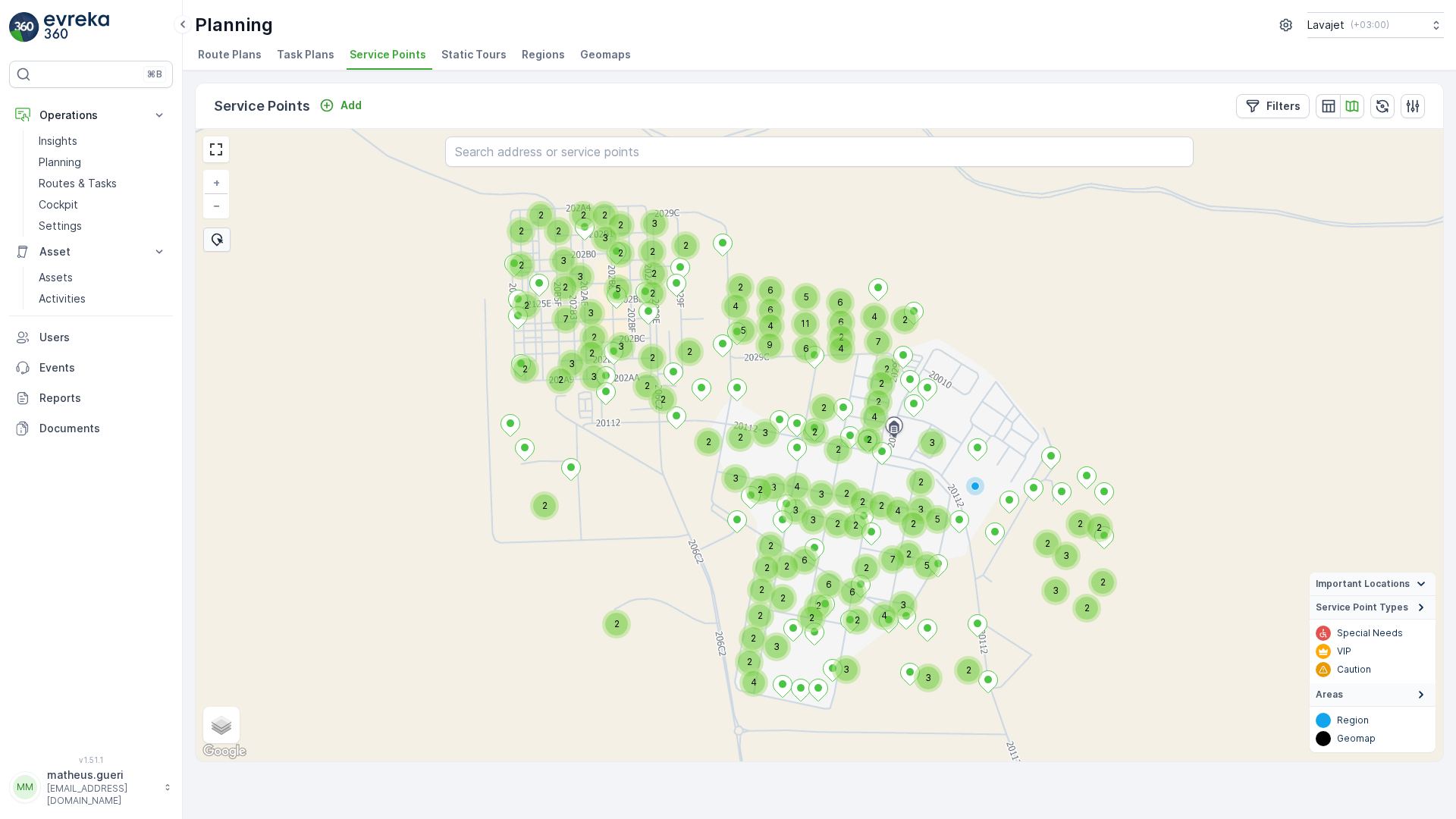
click at [806, 21] on div "Planning Lavajet ( +03:00 )" at bounding box center [819, 25] width 1249 height 26
